Goal: Information Seeking & Learning: Learn about a topic

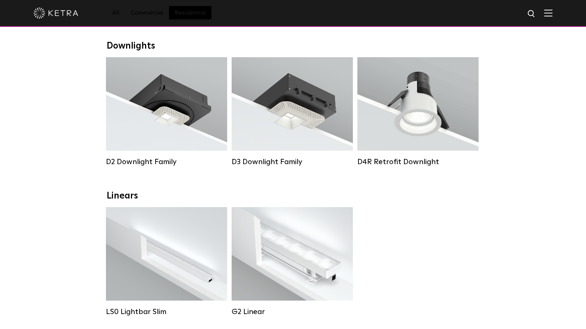
scroll to position [108, 0]
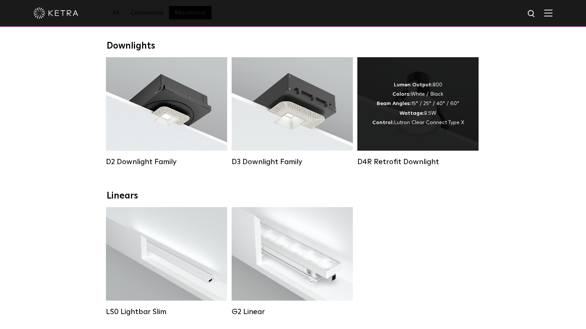
click at [422, 161] on div "D4R Retrofit Downlight" at bounding box center [418, 161] width 121 height 9
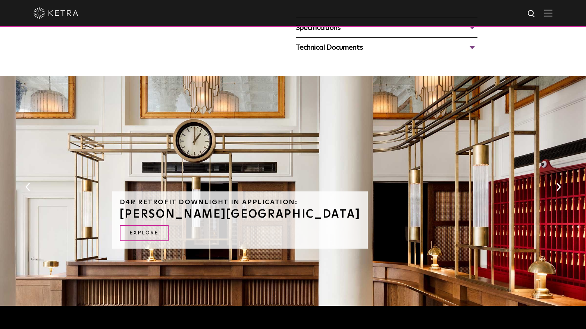
scroll to position [318, 0]
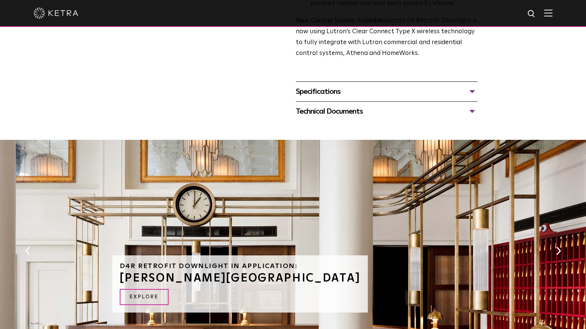
click at [471, 85] on div "Specifications" at bounding box center [387, 91] width 182 height 12
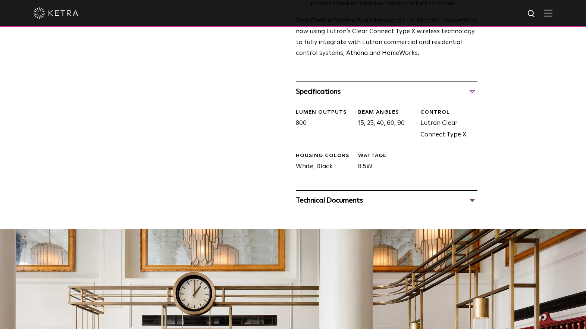
click at [471, 86] on div "Specifications" at bounding box center [387, 91] width 182 height 12
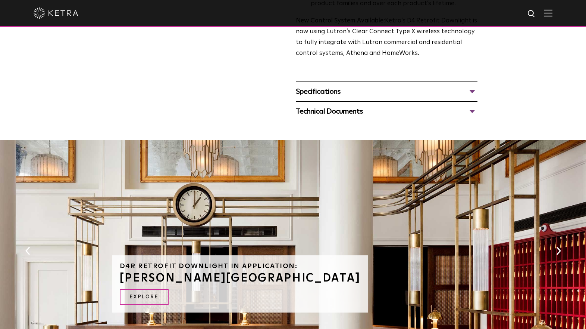
click at [471, 105] on div "Technical Documents" at bounding box center [387, 111] width 182 height 12
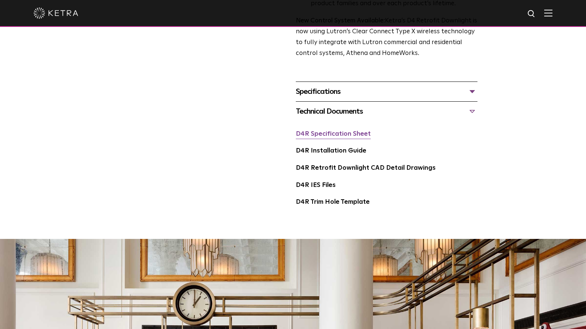
click at [346, 131] on link "D4R Specification Sheet" at bounding box center [333, 134] width 75 height 6
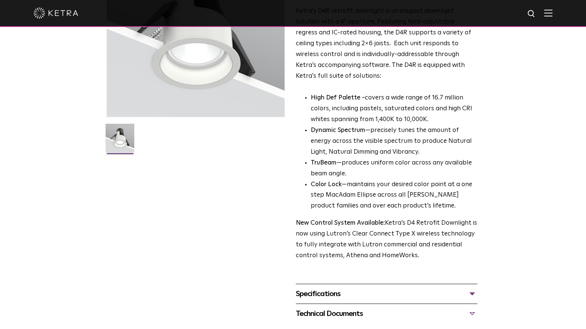
scroll to position [0, 0]
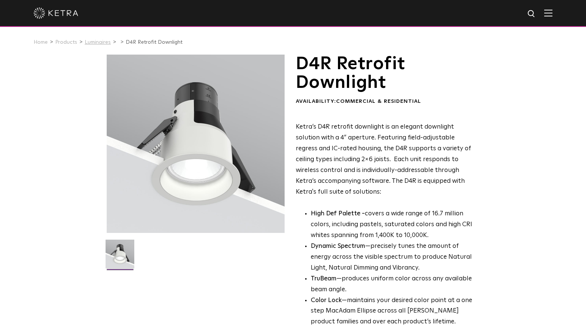
click at [89, 43] on link "Luminaires" at bounding box center [98, 42] width 26 height 5
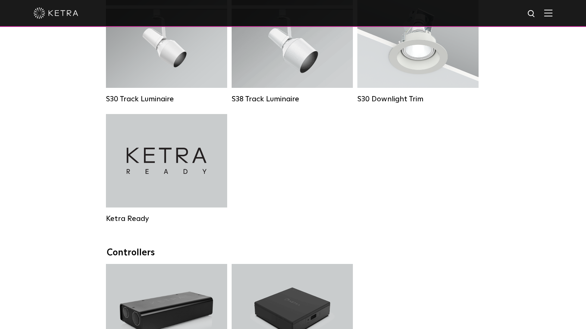
scroll to position [614, 0]
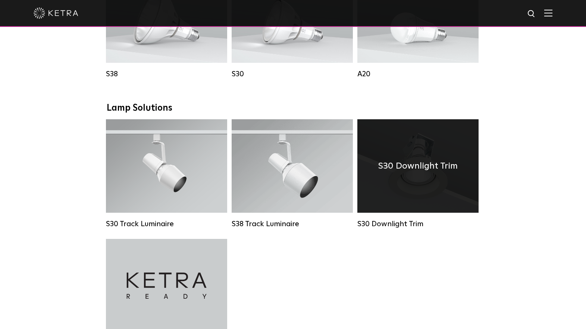
click at [437, 169] on h4 "S30 Downlight Trim" at bounding box center [419, 166] width 80 height 14
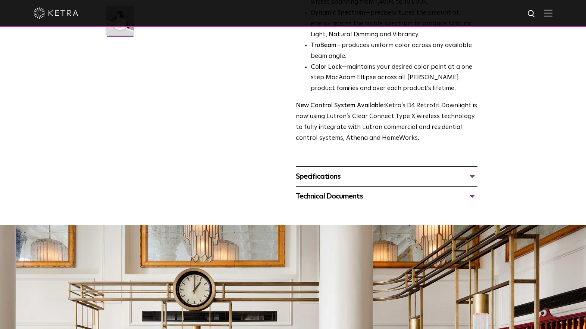
scroll to position [362, 0]
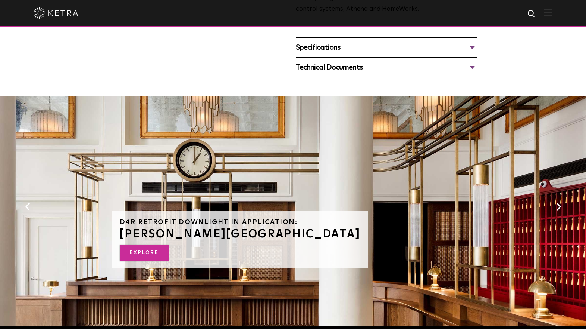
click at [139, 245] on link "EXPLORE" at bounding box center [144, 253] width 49 height 16
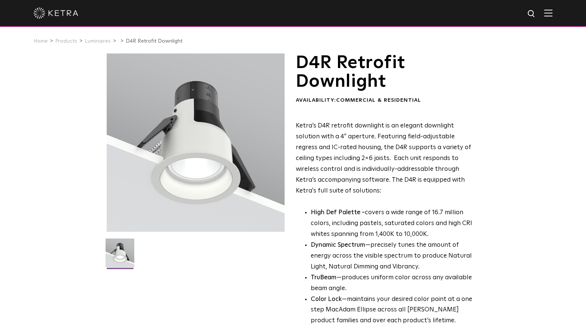
scroll to position [0, 0]
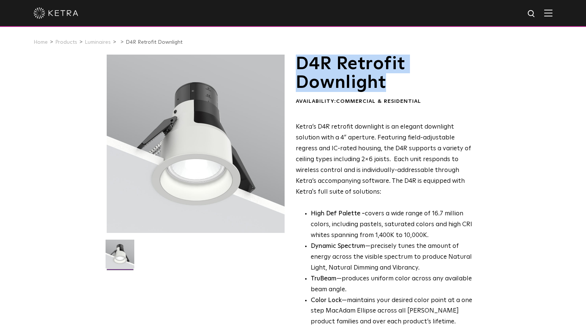
drag, startPoint x: 391, startPoint y: 86, endPoint x: 299, endPoint y: 65, distance: 93.9
click at [299, 65] on h1 "D4R Retrofit Downlight" at bounding box center [387, 74] width 182 height 38
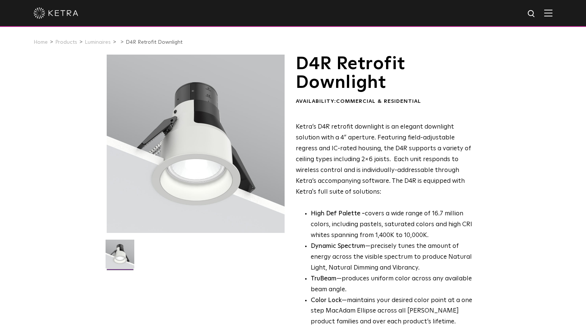
click at [316, 118] on div "D4R Retrofit Downlight Availability: Commercial & Residential Ketra’s D4R retro…" at bounding box center [387, 216] width 182 height 322
drag, startPoint x: 298, startPoint y: 125, endPoint x: 381, endPoint y: 127, distance: 83.3
click at [381, 127] on p "Ketra’s D4R retrofit downlight is an elegant downlight solution with a 4” apert…" at bounding box center [387, 159] width 182 height 75
click at [352, 127] on p "Ketra’s D4R retrofit downlight is an elegant downlight solution with a 4” apert…" at bounding box center [387, 159] width 182 height 75
drag, startPoint x: 296, startPoint y: 126, endPoint x: 382, endPoint y: 127, distance: 85.9
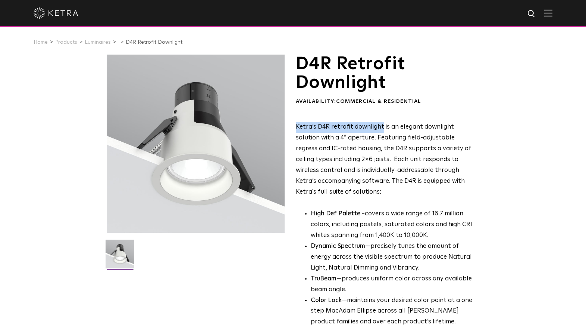
click at [382, 127] on p "Ketra’s D4R retrofit downlight is an elegant downlight solution with a 4” apert…" at bounding box center [387, 159] width 182 height 75
copy p "Ketra’s D4R retrofit downlight"
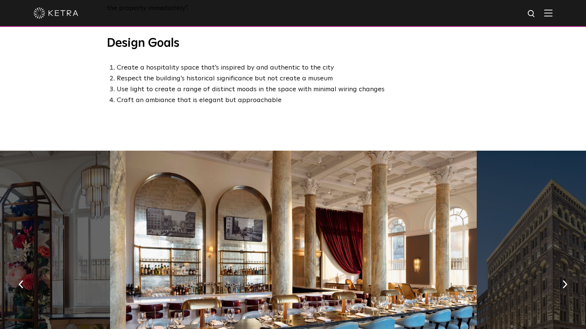
scroll to position [541, 0]
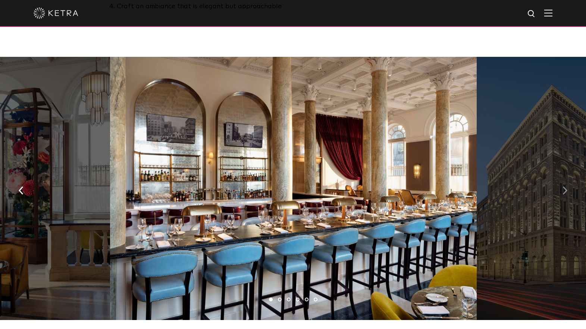
click at [563, 177] on button "button" at bounding box center [565, 190] width 16 height 26
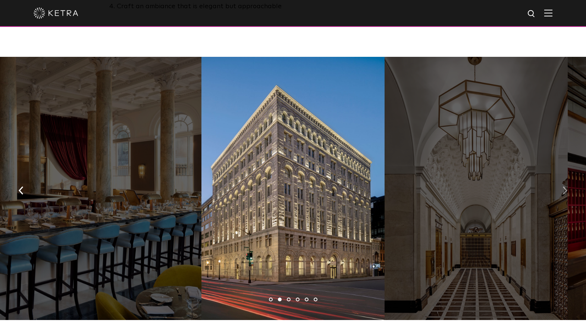
click at [563, 177] on button "button" at bounding box center [565, 190] width 16 height 26
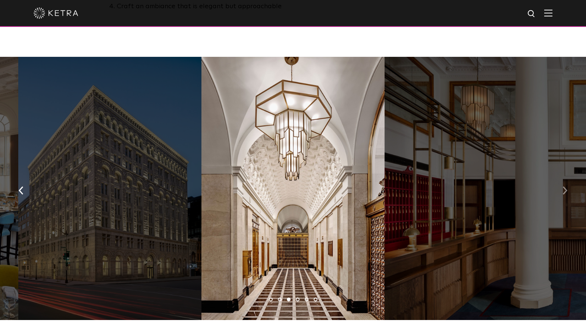
click at [563, 177] on button "button" at bounding box center [565, 190] width 16 height 26
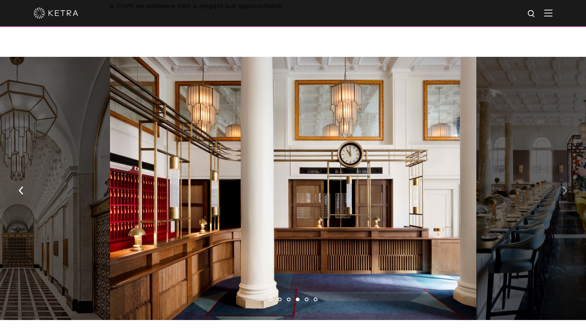
click at [563, 177] on button "button" at bounding box center [565, 190] width 16 height 26
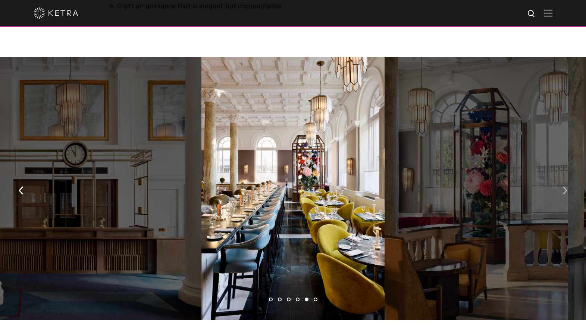
click at [563, 177] on button "button" at bounding box center [565, 190] width 16 height 26
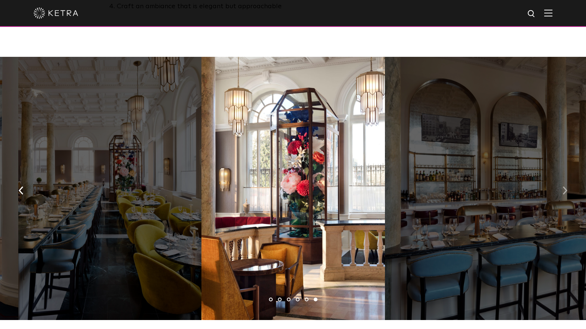
click at [563, 177] on button "button" at bounding box center [565, 190] width 16 height 26
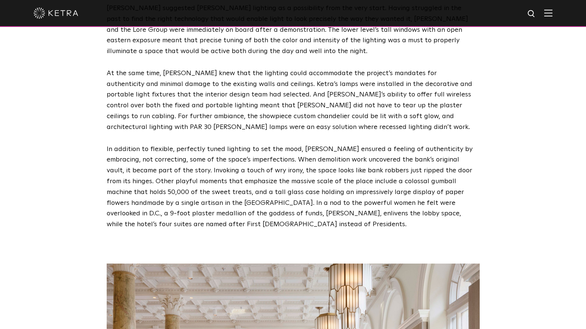
scroll to position [0, 0]
